Goal: Task Accomplishment & Management: Manage account settings

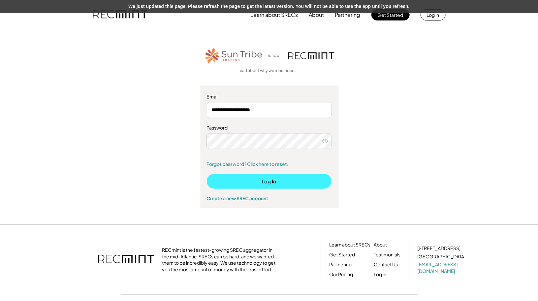
click at [253, 178] on button "Log In" at bounding box center [269, 181] width 125 height 15
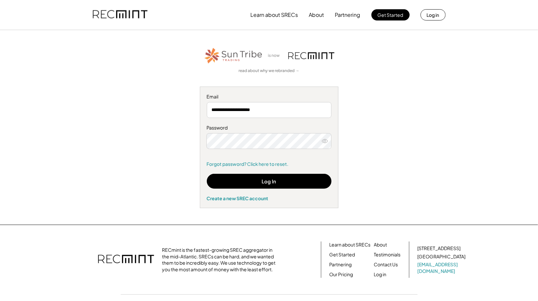
click at [315, 185] on button "Log In" at bounding box center [269, 181] width 125 height 15
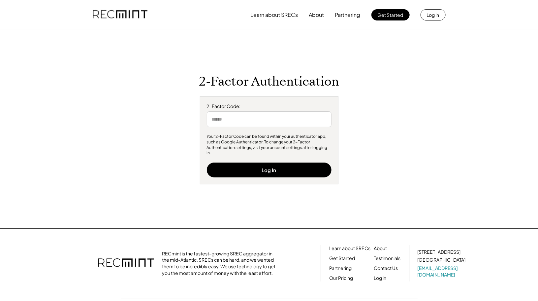
click at [265, 121] on input "input" at bounding box center [269, 119] width 125 height 16
type input "******"
click at [273, 165] on button "Log In" at bounding box center [269, 169] width 125 height 15
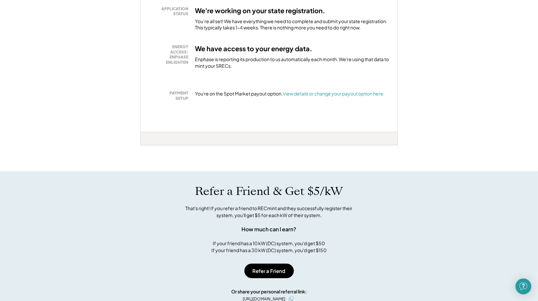
scroll to position [139, 0]
click at [301, 94] on font "View details or change your payout option here." at bounding box center [334, 93] width 102 height 6
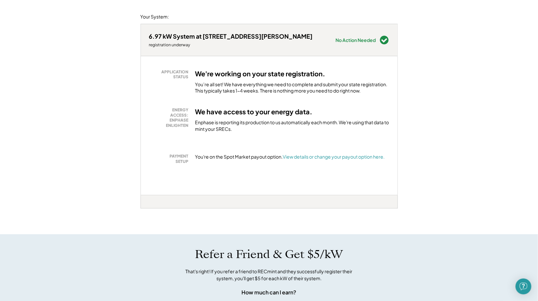
scroll to position [0, 0]
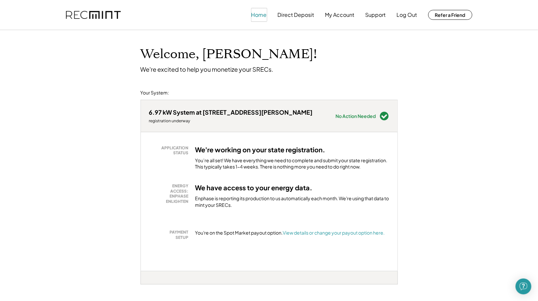
click at [260, 16] on button "Home" at bounding box center [259, 14] width 16 height 13
click at [255, 15] on button "Home" at bounding box center [259, 14] width 16 height 13
click at [346, 17] on button "My Account" at bounding box center [339, 14] width 29 height 13
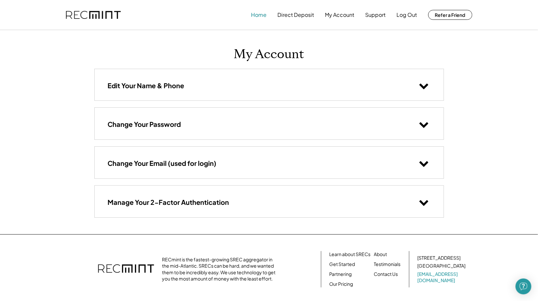
click at [258, 14] on button "Home" at bounding box center [259, 14] width 16 height 13
